Goal: Transaction & Acquisition: Purchase product/service

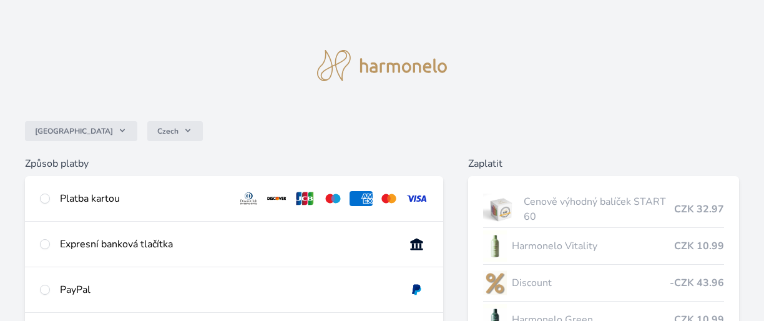
click at [100, 199] on div "Platba kartou" at bounding box center [143, 198] width 167 height 15
radio input "true"
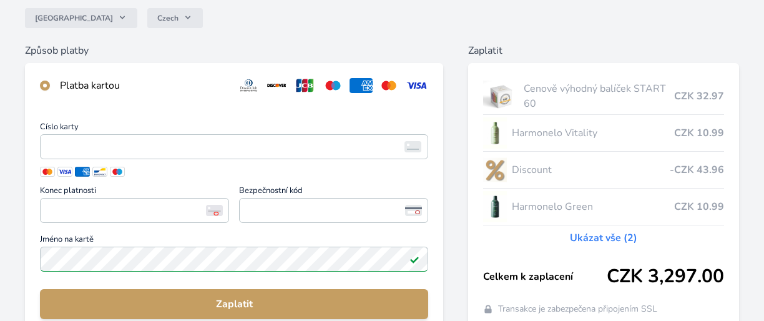
scroll to position [187, 0]
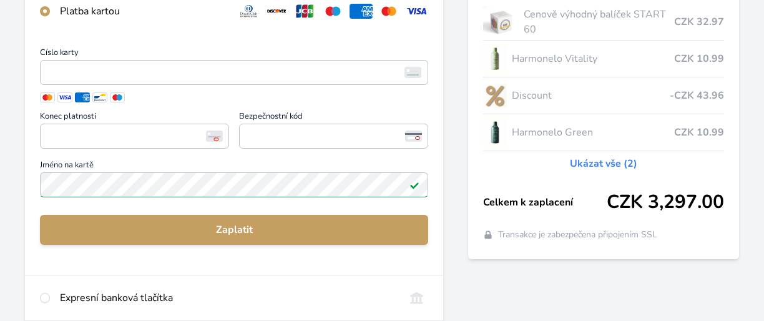
click at [615, 165] on link "Ukázat vše (2)" at bounding box center [603, 163] width 67 height 15
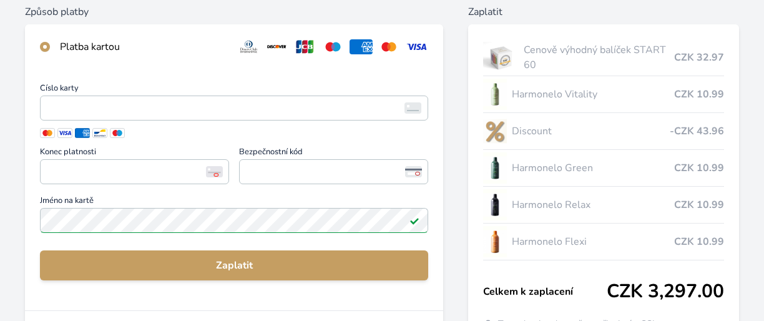
scroll to position [187, 0]
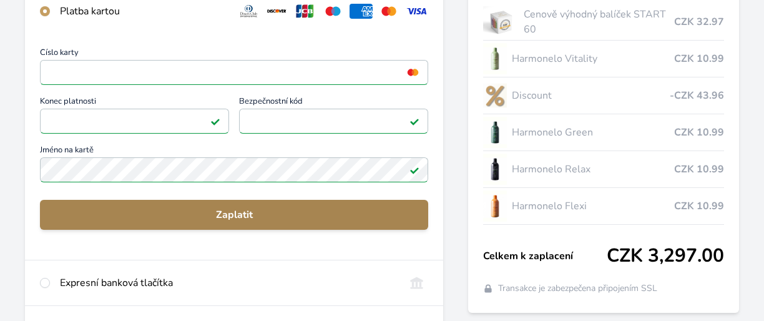
click at [223, 214] on span "Zaplatit" at bounding box center [234, 214] width 368 height 15
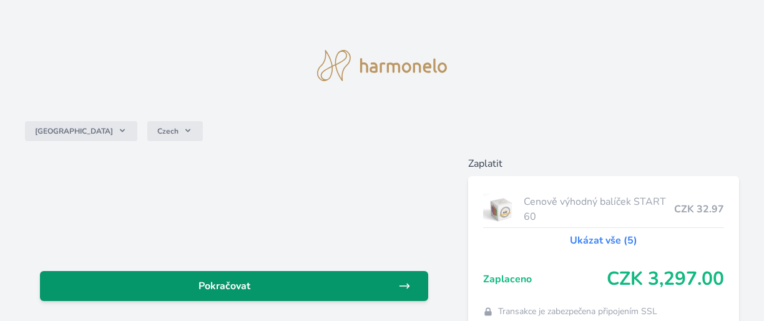
click at [224, 282] on span "Pokračovat" at bounding box center [224, 285] width 348 height 15
